Goal: Task Accomplishment & Management: Manage account settings

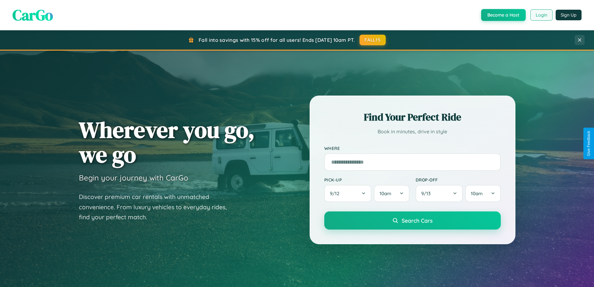
click at [541, 15] on button "Login" at bounding box center [542, 14] width 22 height 11
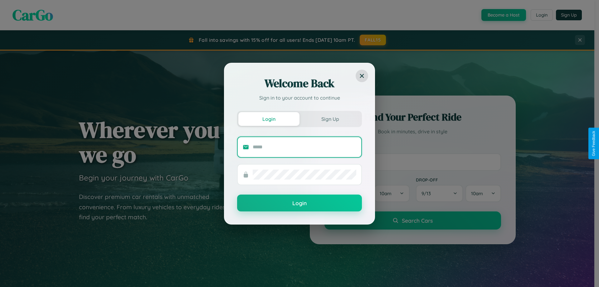
click at [304, 147] on input "text" at bounding box center [305, 147] width 104 height 10
type input "**********"
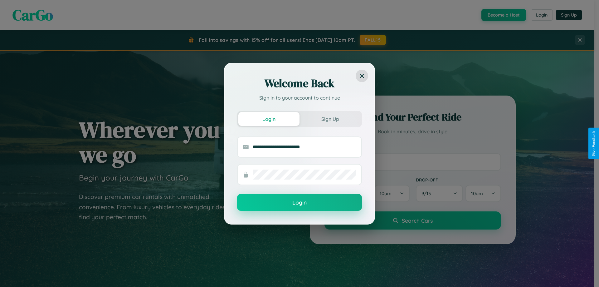
click at [299, 202] on button "Login" at bounding box center [299, 202] width 125 height 17
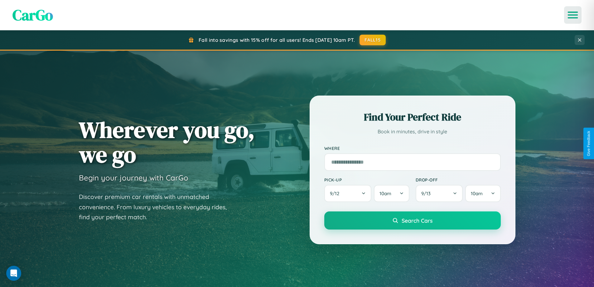
click at [573, 15] on icon "Open menu" at bounding box center [573, 15] width 9 height 6
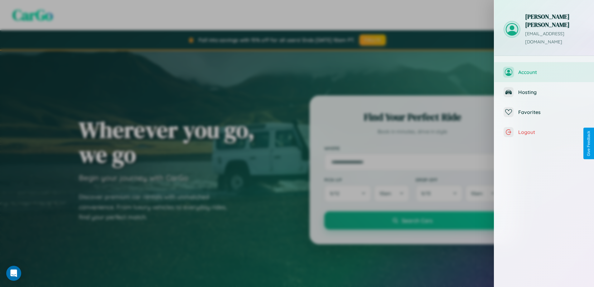
click at [544, 69] on span "Account" at bounding box center [551, 72] width 66 height 6
